Goal: Share content

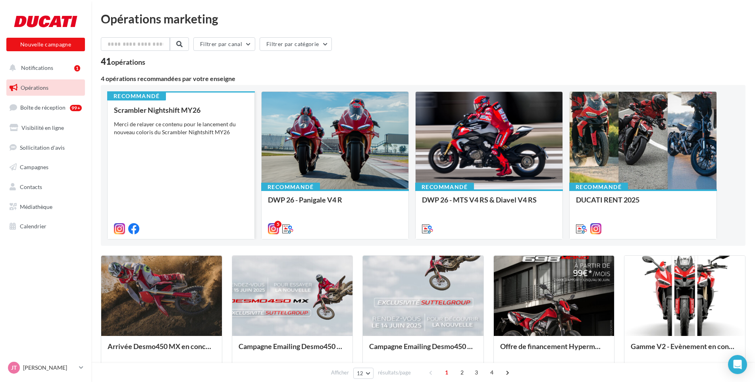
click at [161, 130] on div "Merci de relayer ce contenu pour le lancement du nouveau coloris du Scrambler N…" at bounding box center [181, 128] width 134 height 16
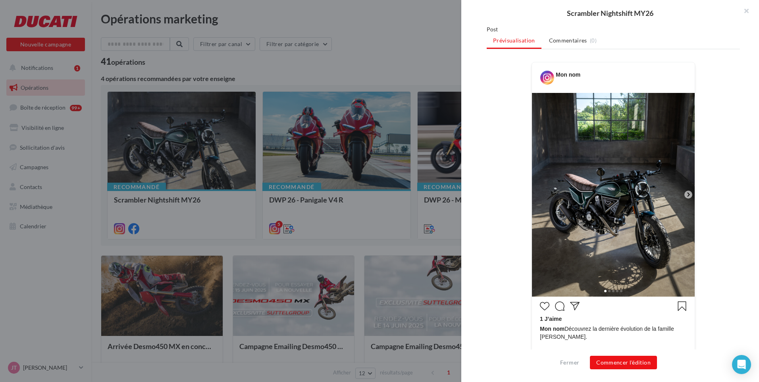
scroll to position [119, 0]
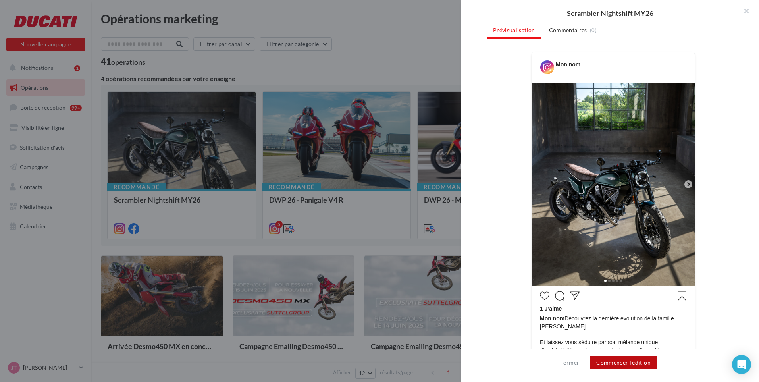
click at [631, 363] on button "Commencer l'édition" at bounding box center [623, 362] width 67 height 13
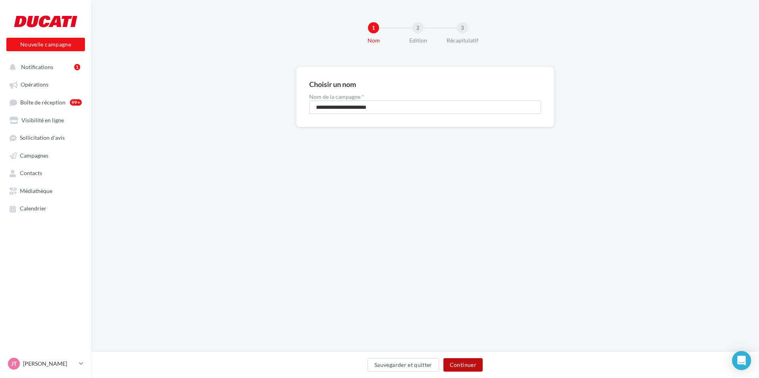
click at [471, 364] on button "Continuer" at bounding box center [462, 364] width 39 height 13
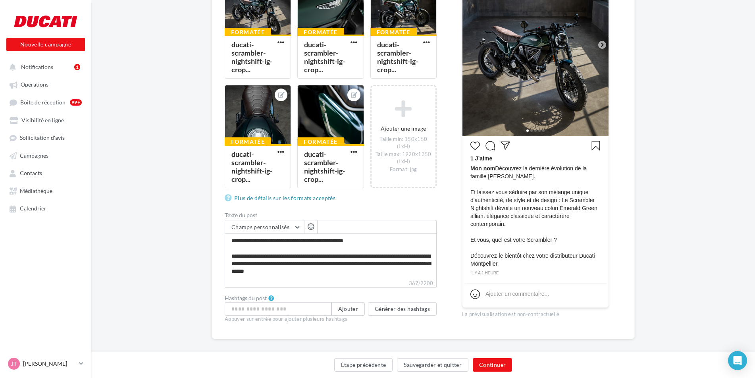
scroll to position [186, 0]
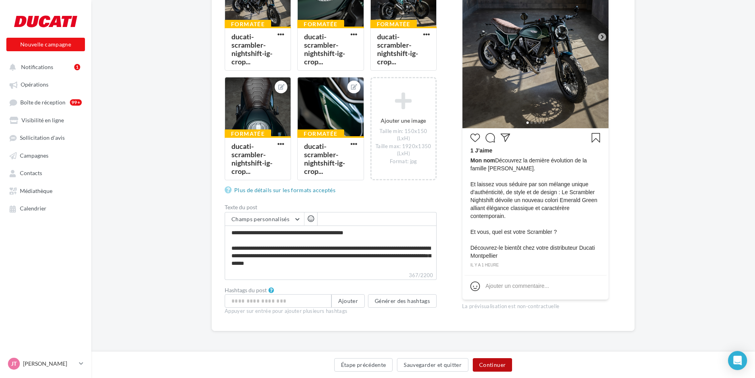
click at [492, 367] on button "Continuer" at bounding box center [492, 364] width 39 height 13
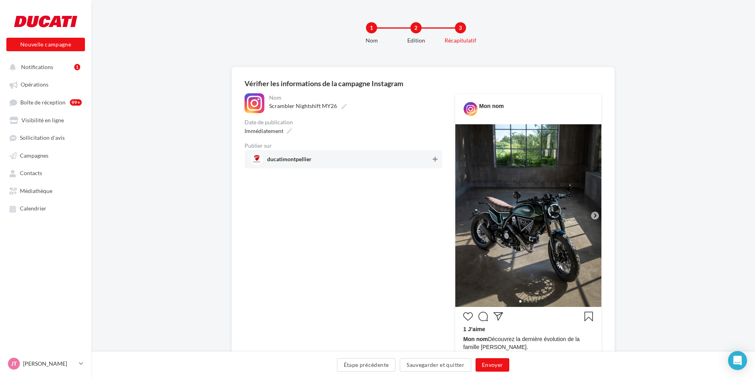
click at [435, 158] on icon at bounding box center [434, 159] width 5 height 6
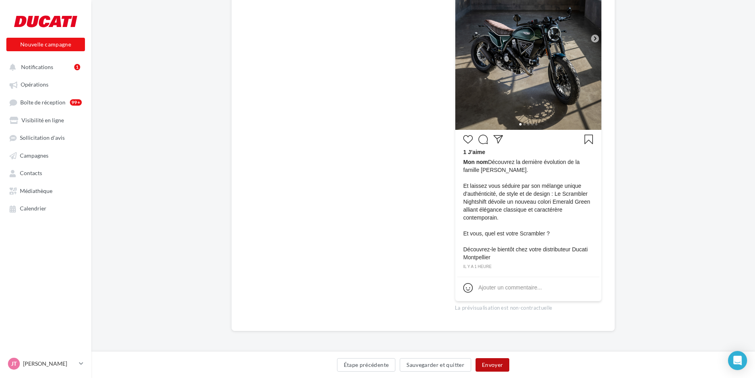
click at [499, 363] on button "Envoyer" at bounding box center [492, 364] width 34 height 13
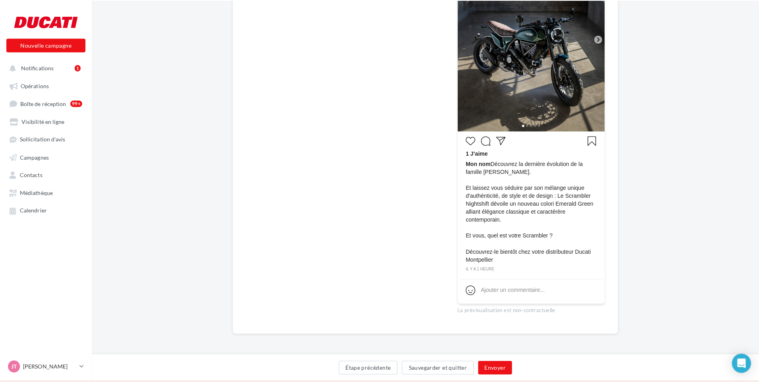
scroll to position [173, 0]
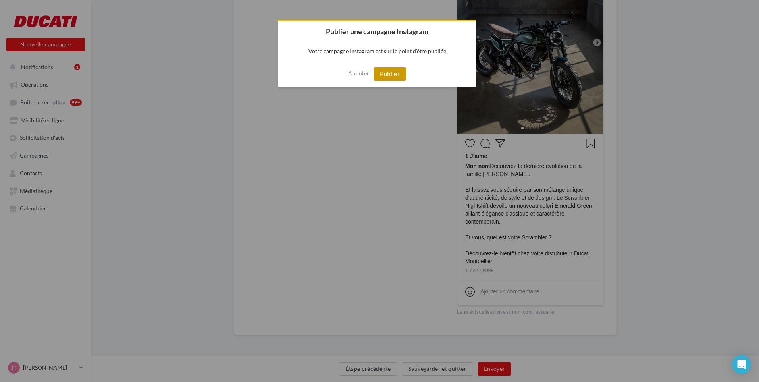
click at [387, 72] on button "Publier" at bounding box center [389, 73] width 33 height 13
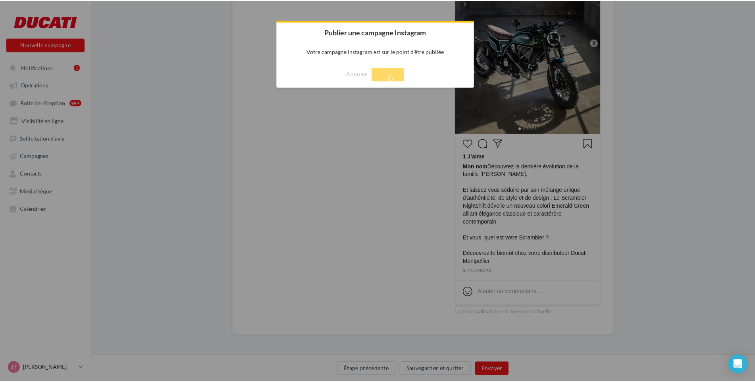
scroll to position [13, 0]
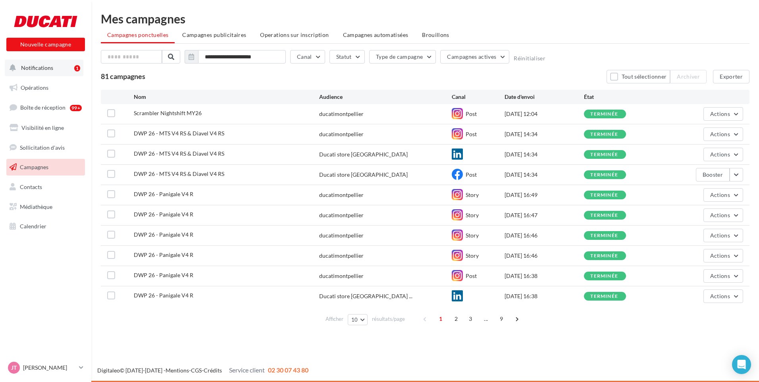
click at [31, 67] on span "Notifications" at bounding box center [37, 67] width 32 height 7
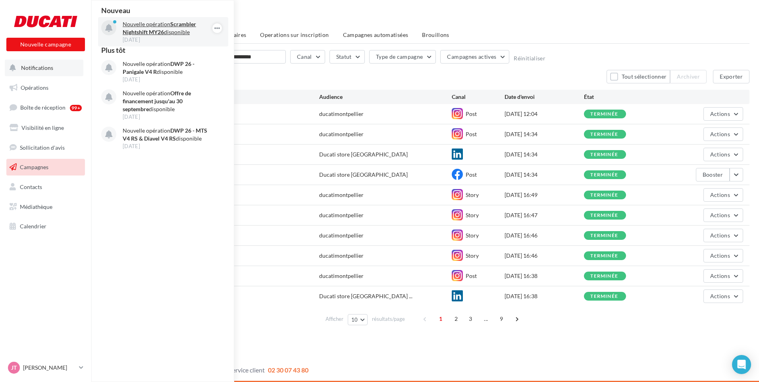
click at [162, 21] on p "Nouvelle opération Scrambler Nightshift MY26 disponible" at bounding box center [169, 28] width 92 height 16
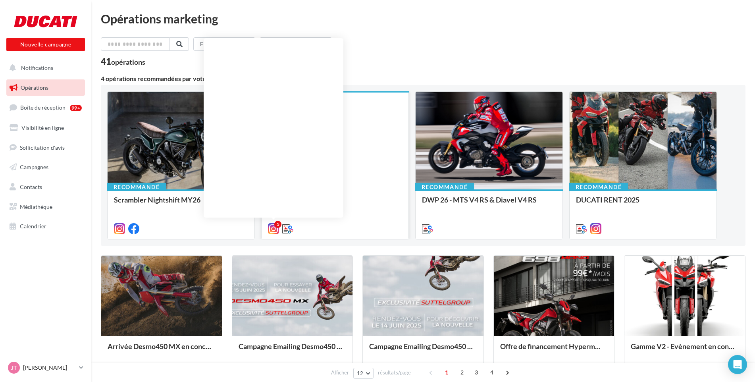
click at [273, 230] on icon at bounding box center [273, 228] width 11 height 11
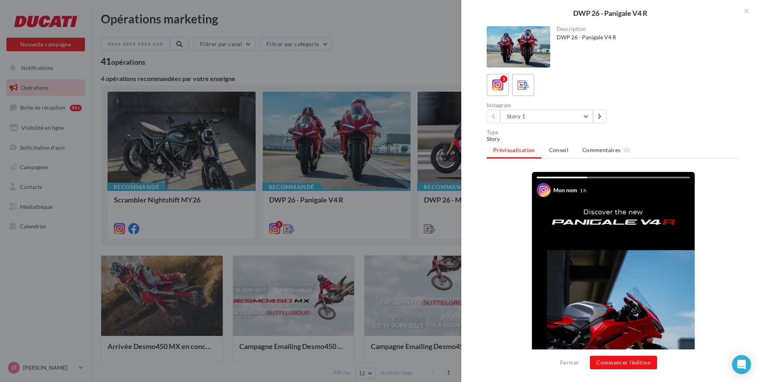
drag, startPoint x: 744, startPoint y: 12, endPoint x: 605, endPoint y: 37, distance: 141.4
click at [744, 12] on button "button" at bounding box center [743, 12] width 32 height 24
